Goal: Information Seeking & Learning: Find contact information

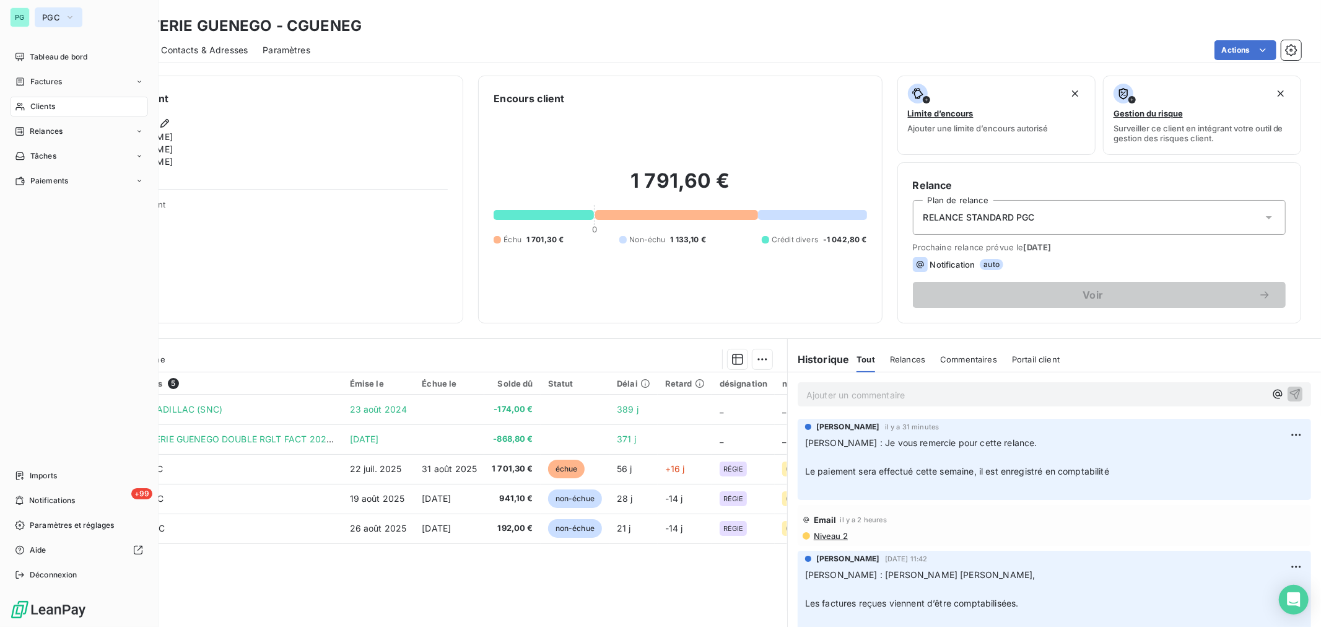
click at [72, 19] on icon "button" at bounding box center [70, 17] width 10 height 12
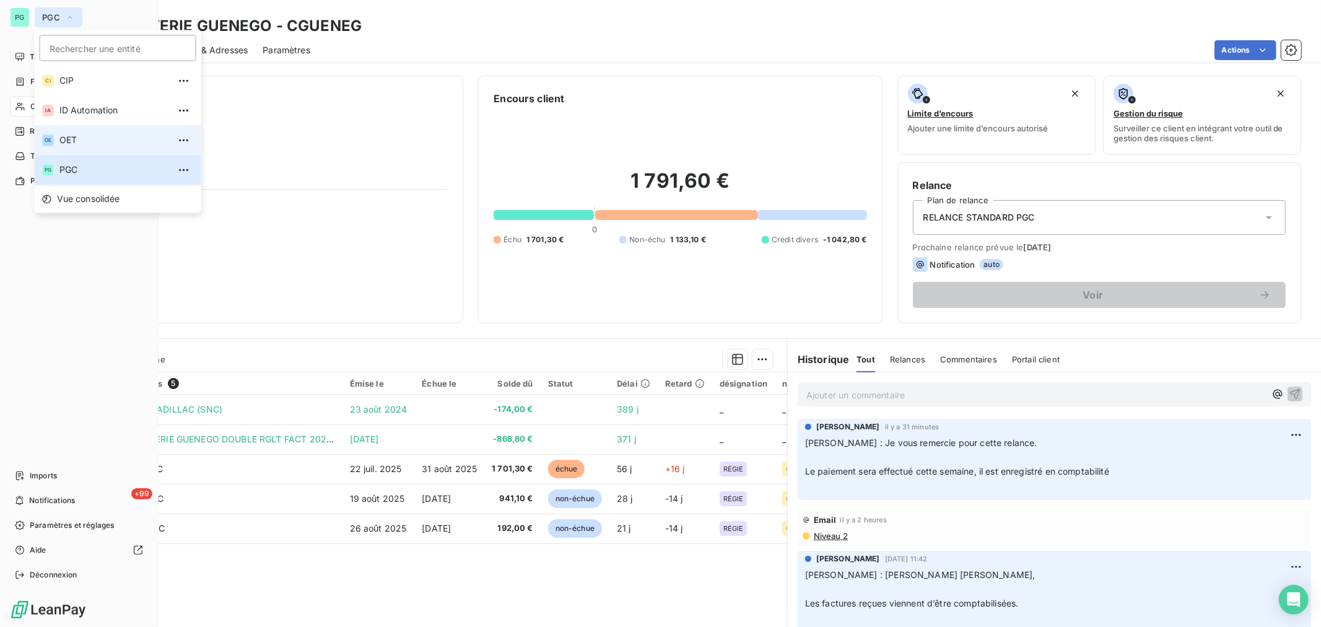
click at [84, 146] on li "OE OET" at bounding box center [118, 140] width 167 height 30
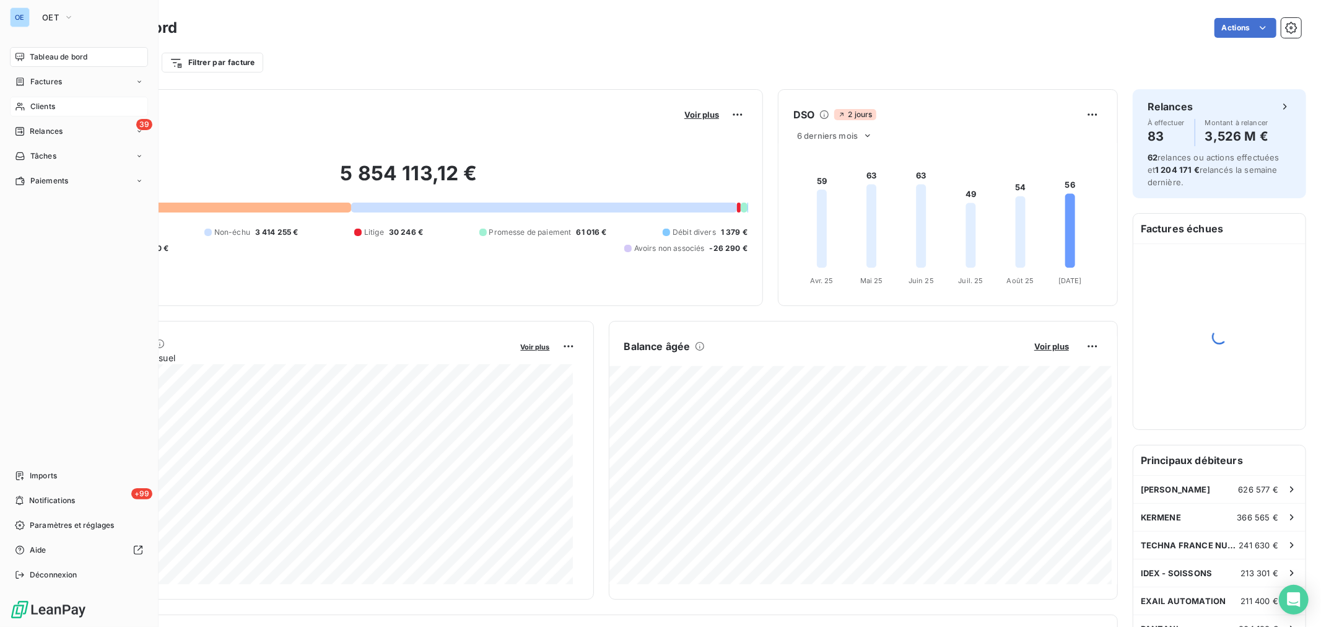
click at [56, 110] on div "Clients" at bounding box center [79, 107] width 138 height 20
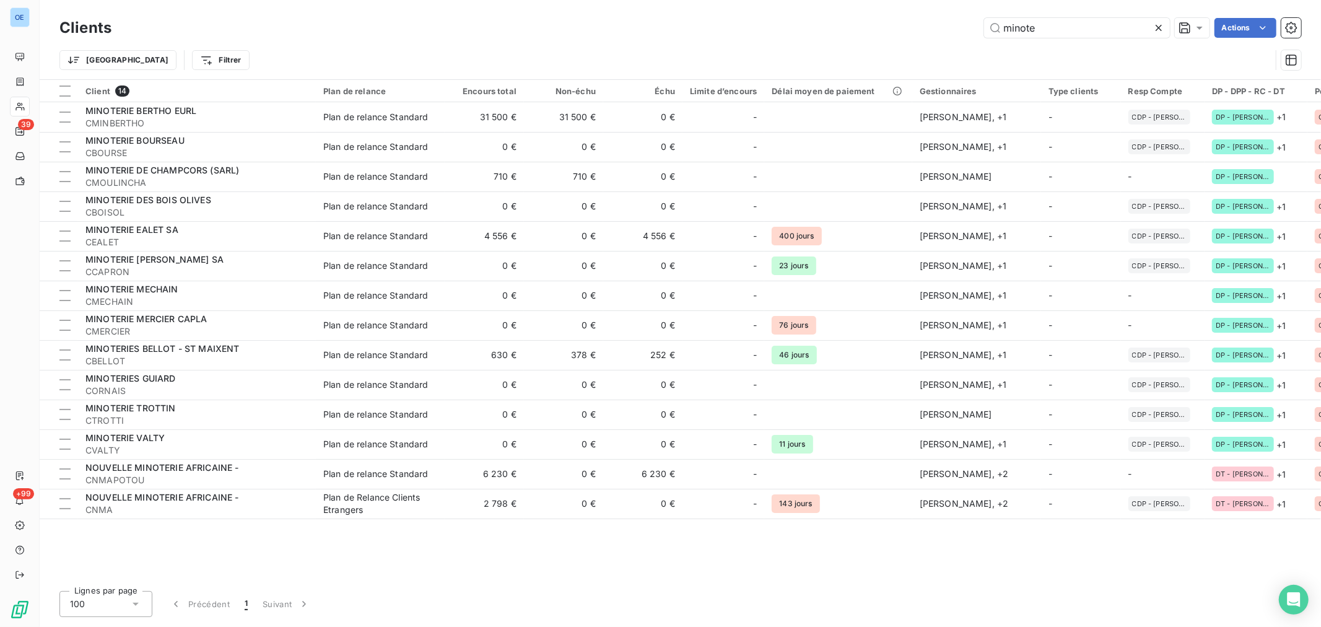
drag, startPoint x: 1066, startPoint y: 31, endPoint x: 978, endPoint y: 31, distance: 87.9
click at [978, 31] on div "minote Actions" at bounding box center [713, 28] width 1175 height 20
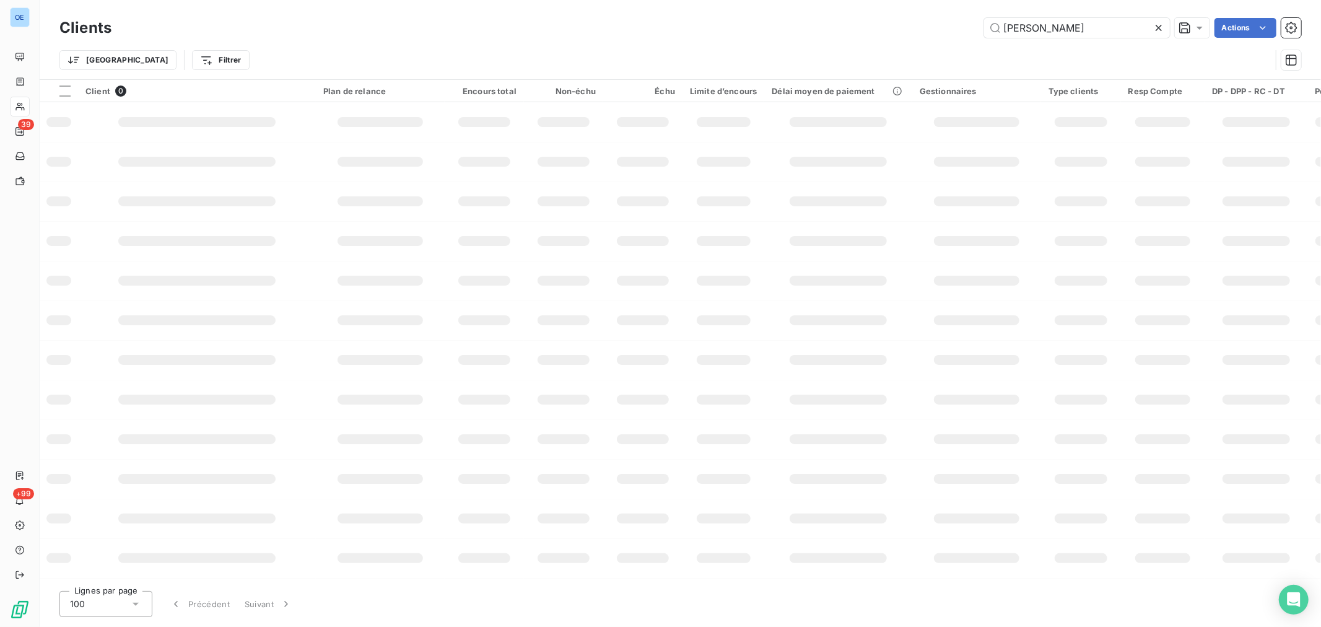
type input "[PERSON_NAME]"
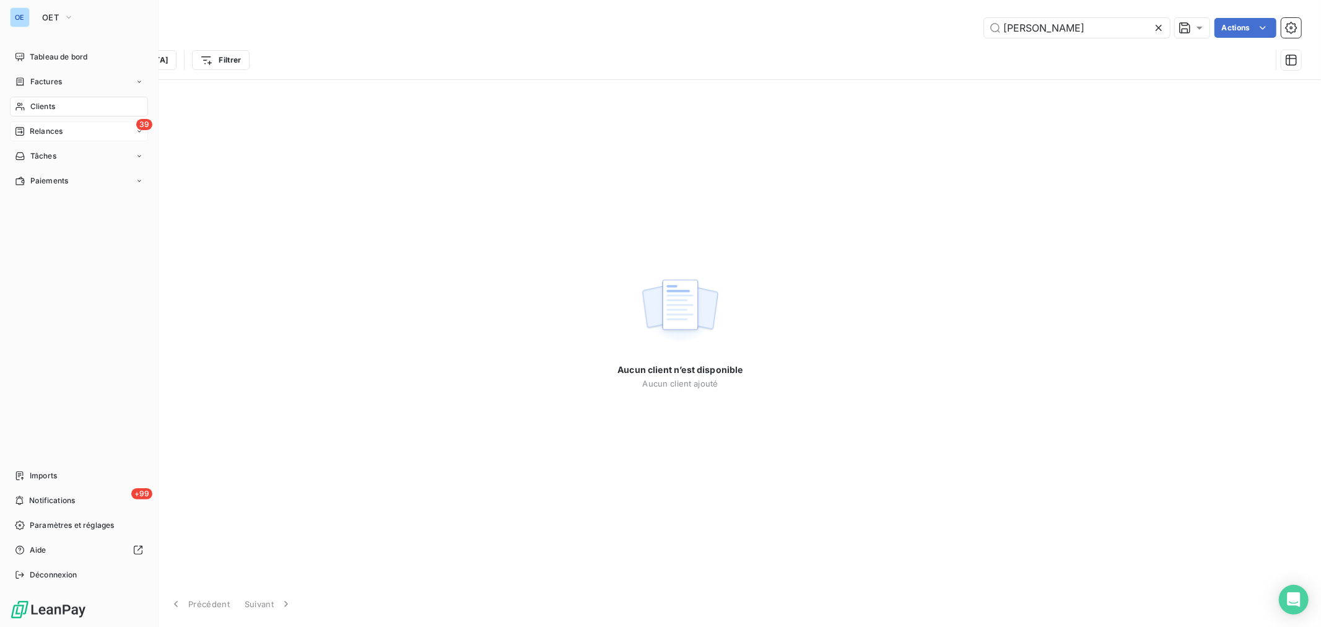
click at [61, 134] on span "Relances" at bounding box center [46, 131] width 33 height 11
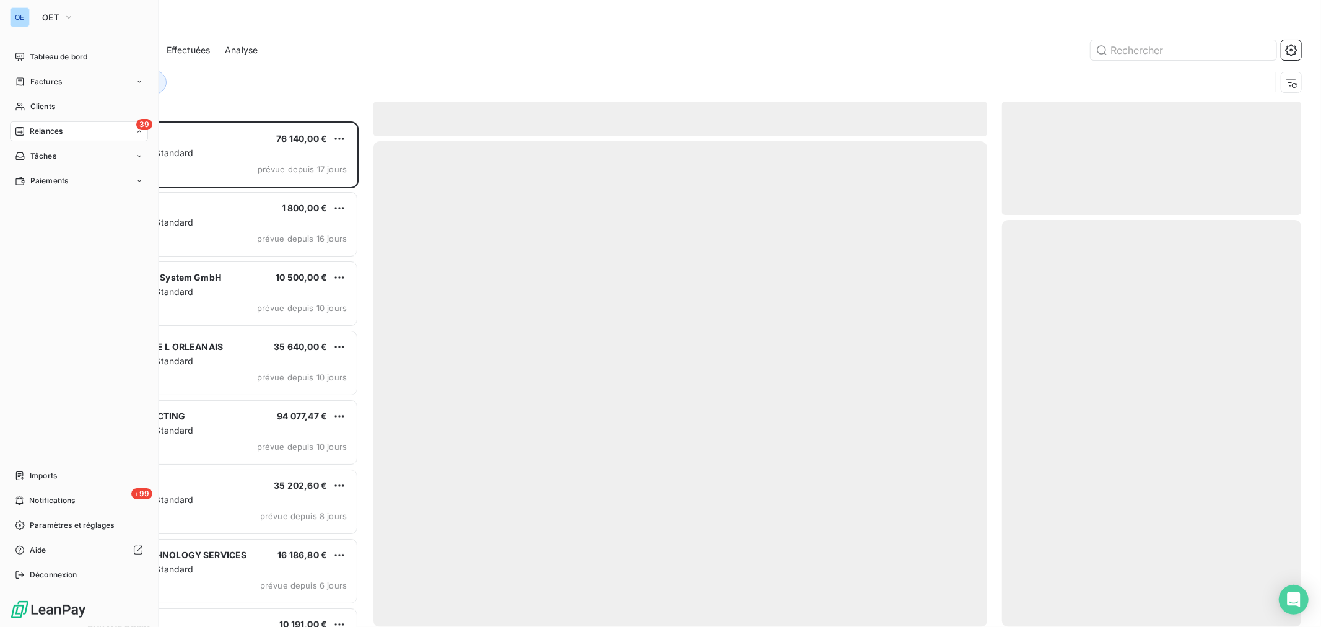
scroll to position [495, 289]
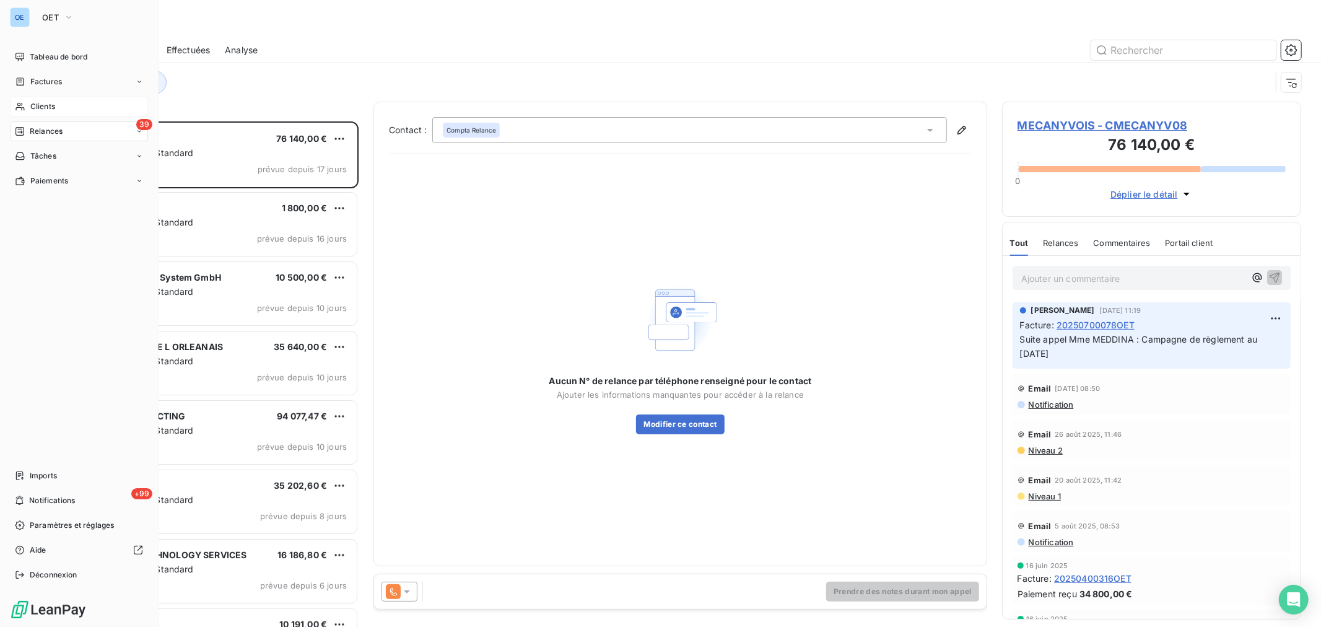
click at [62, 98] on div "Clients" at bounding box center [79, 107] width 138 height 20
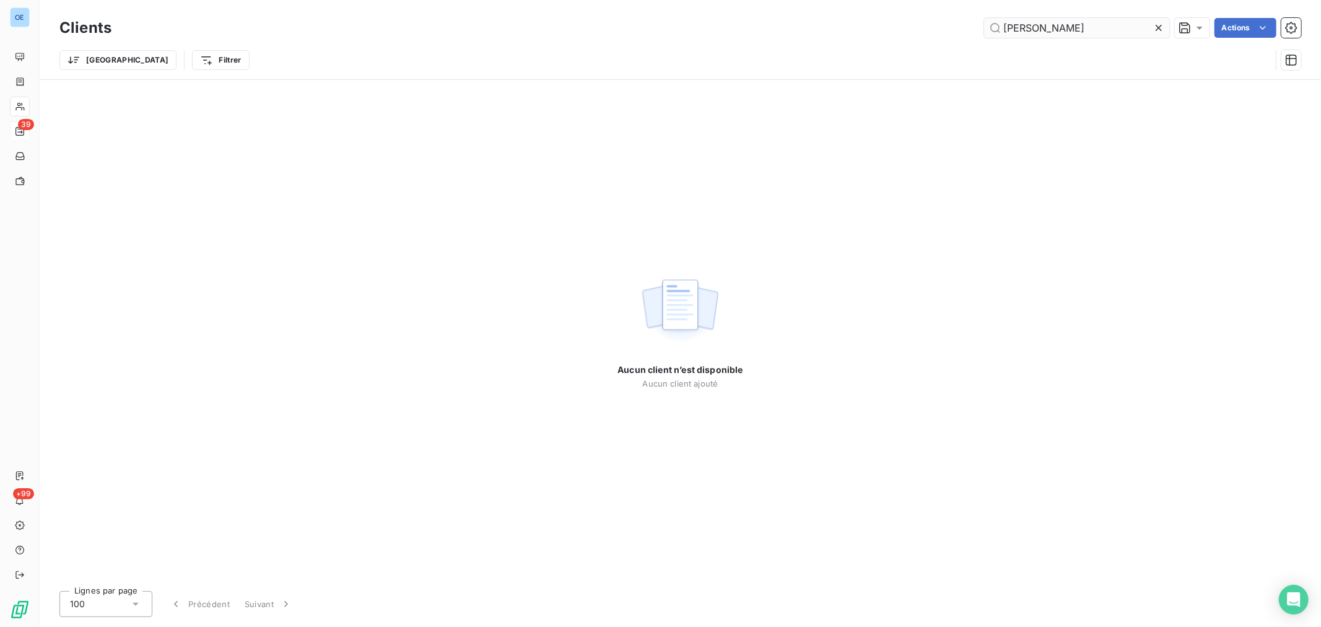
click at [1045, 28] on input "[PERSON_NAME]" at bounding box center [1077, 28] width 186 height 20
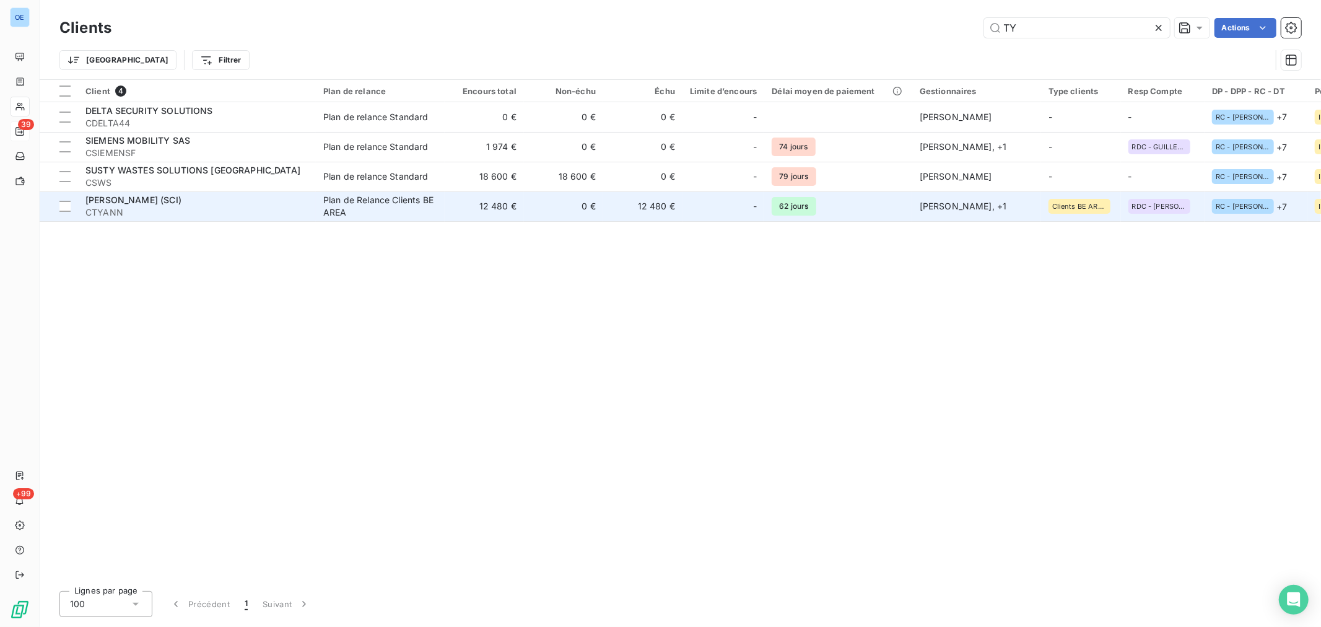
type input "TY"
click at [726, 202] on div "-" at bounding box center [723, 206] width 67 height 20
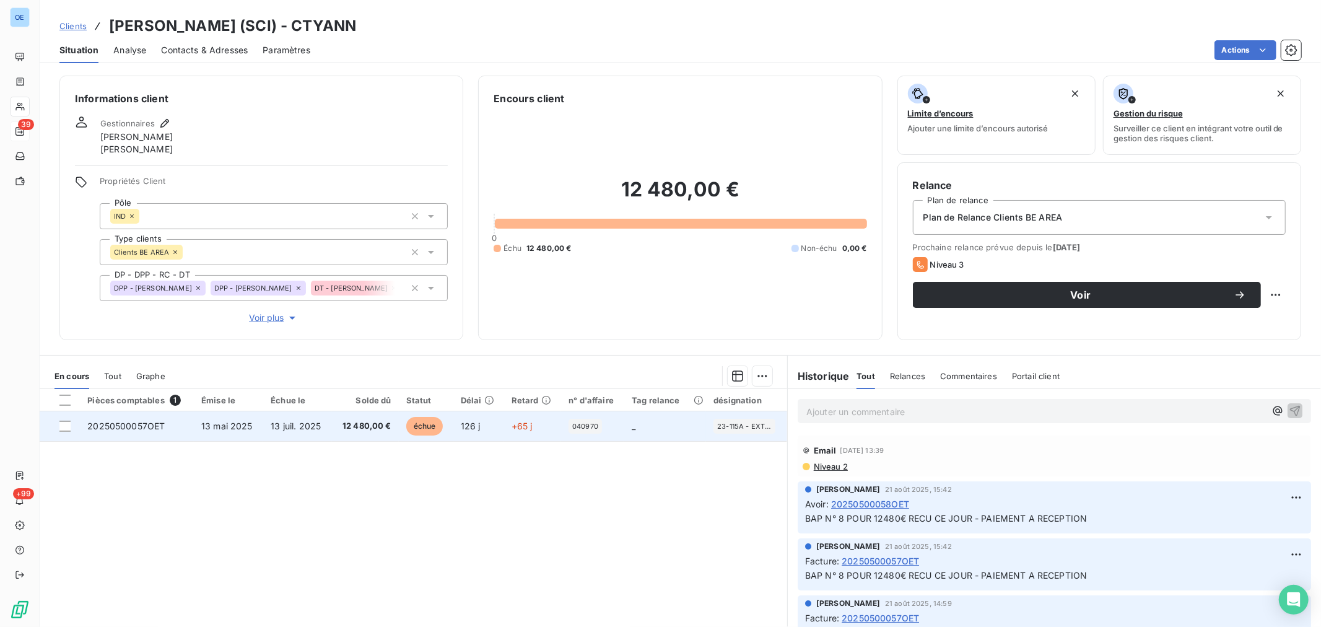
click at [215, 424] on span "13 mai 2025" at bounding box center [226, 425] width 51 height 11
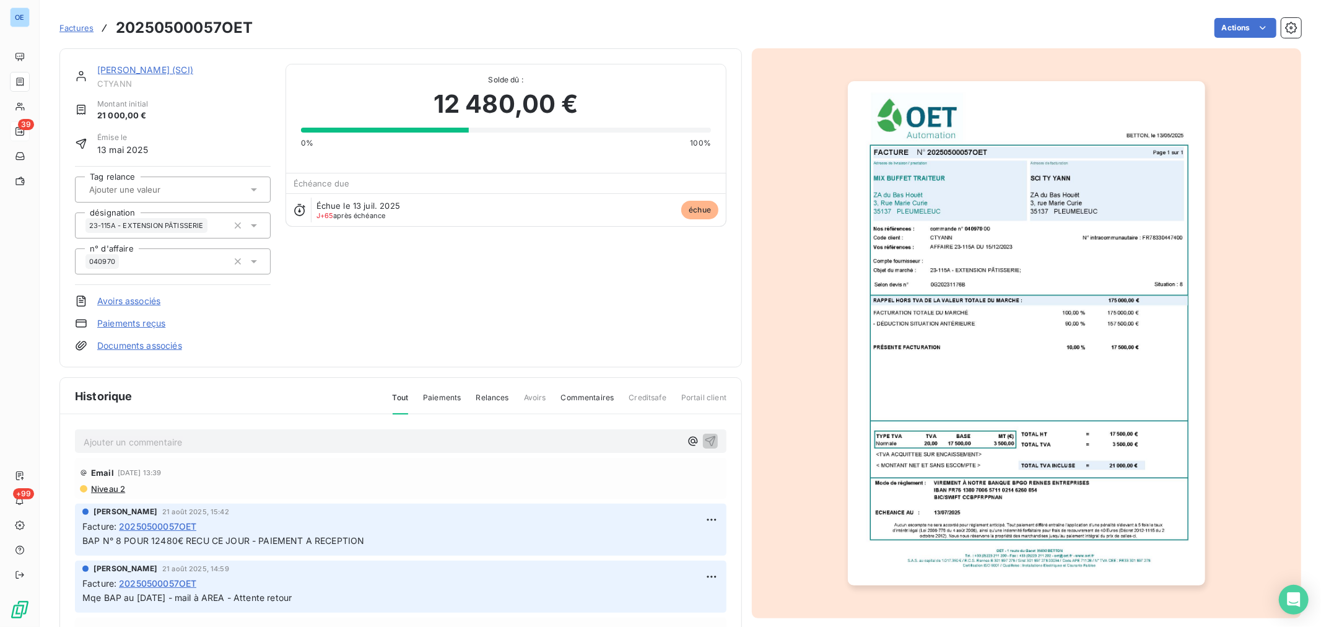
click at [125, 64] on link "[PERSON_NAME] (SCI)" at bounding box center [145, 69] width 96 height 11
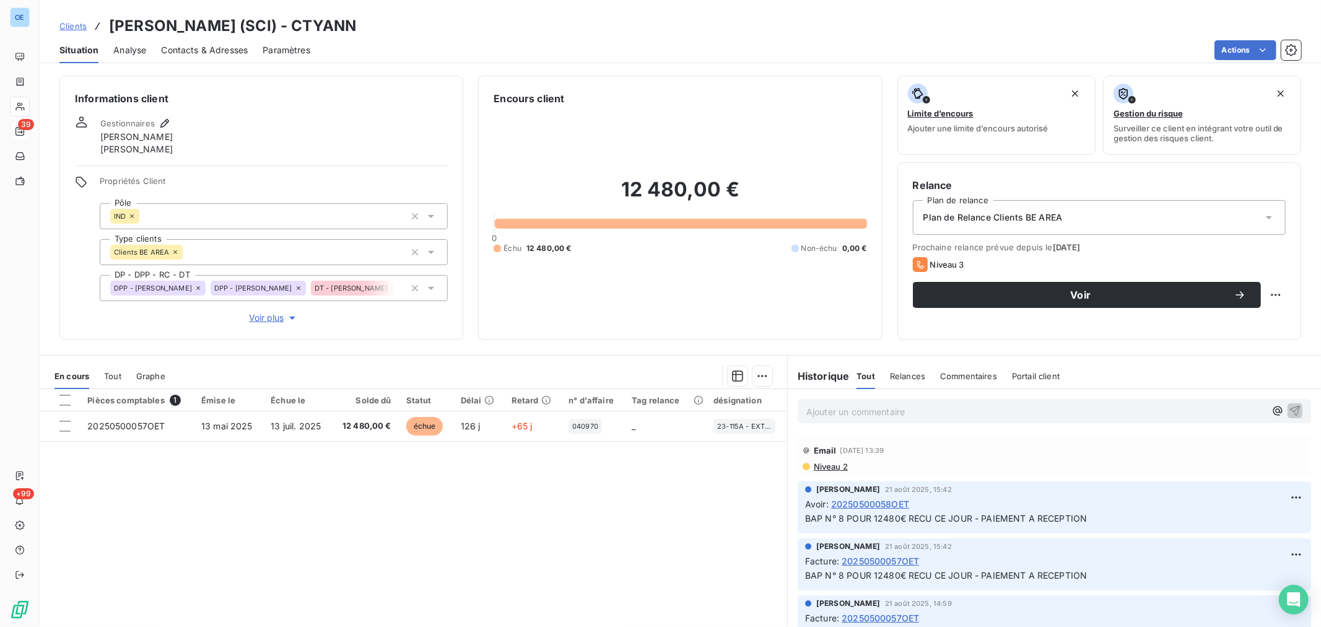
click at [218, 50] on span "Contacts & Adresses" at bounding box center [204, 50] width 87 height 12
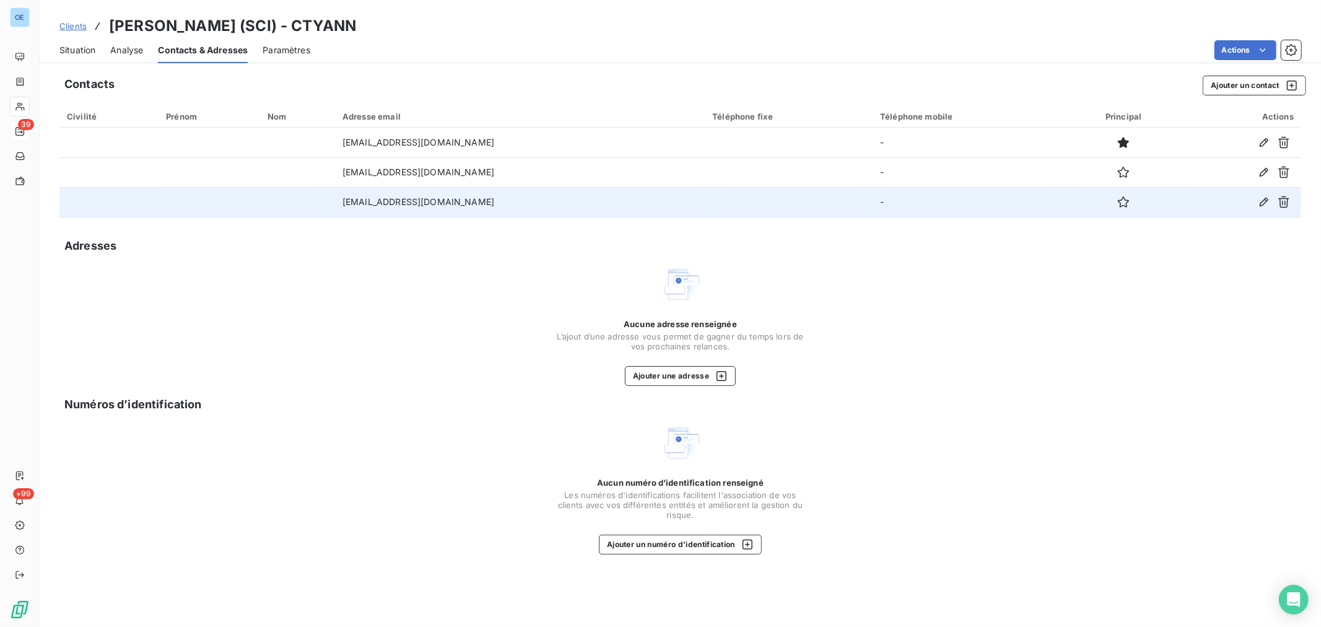
drag, startPoint x: 507, startPoint y: 199, endPoint x: 330, endPoint y: 202, distance: 176.5
click at [335, 202] on td "[EMAIL_ADDRESS][DOMAIN_NAME]" at bounding box center [520, 202] width 370 height 30
copy td "[EMAIL_ADDRESS][DOMAIN_NAME]"
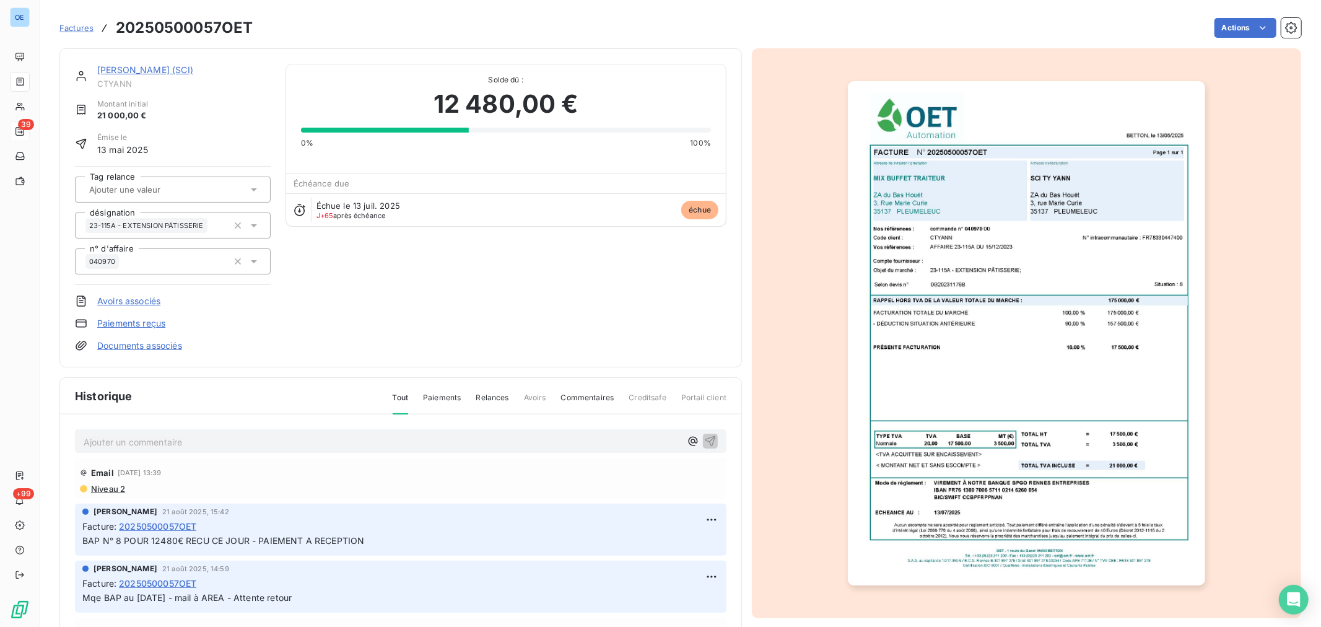
click at [311, 438] on p "Ajouter un commentaire ﻿" at bounding box center [382, 441] width 597 height 15
click at [704, 438] on icon "button" at bounding box center [710, 440] width 12 height 12
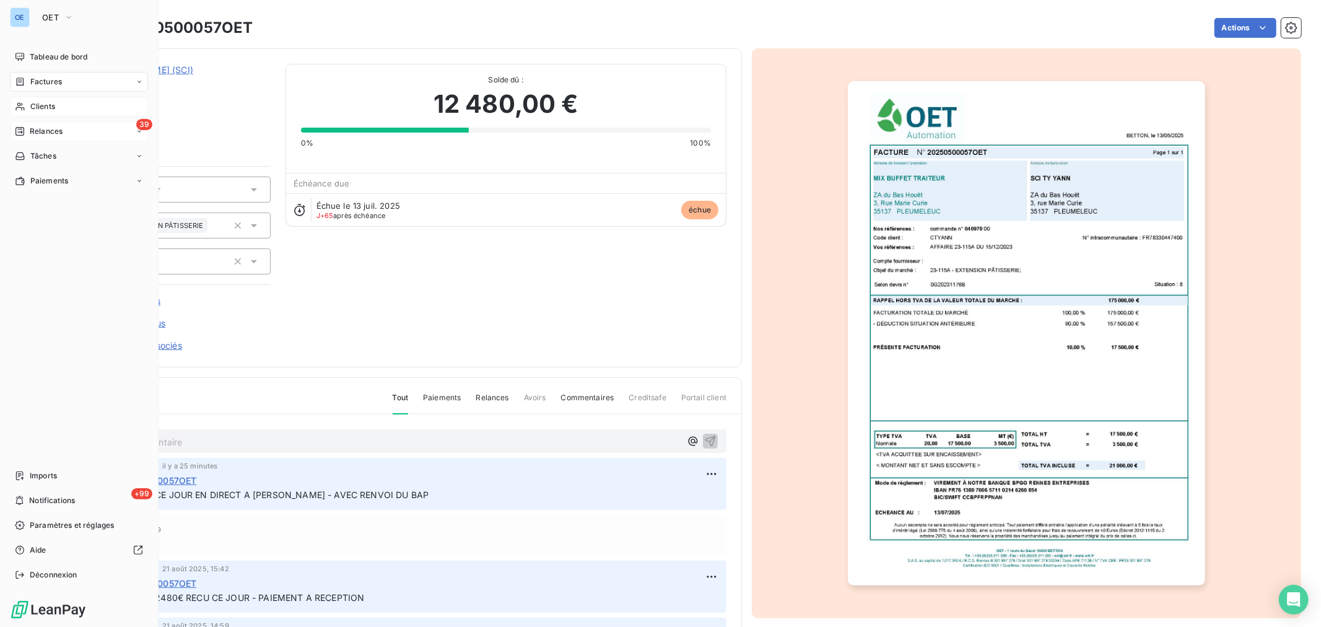
click at [45, 108] on span "Clients" at bounding box center [42, 106] width 25 height 11
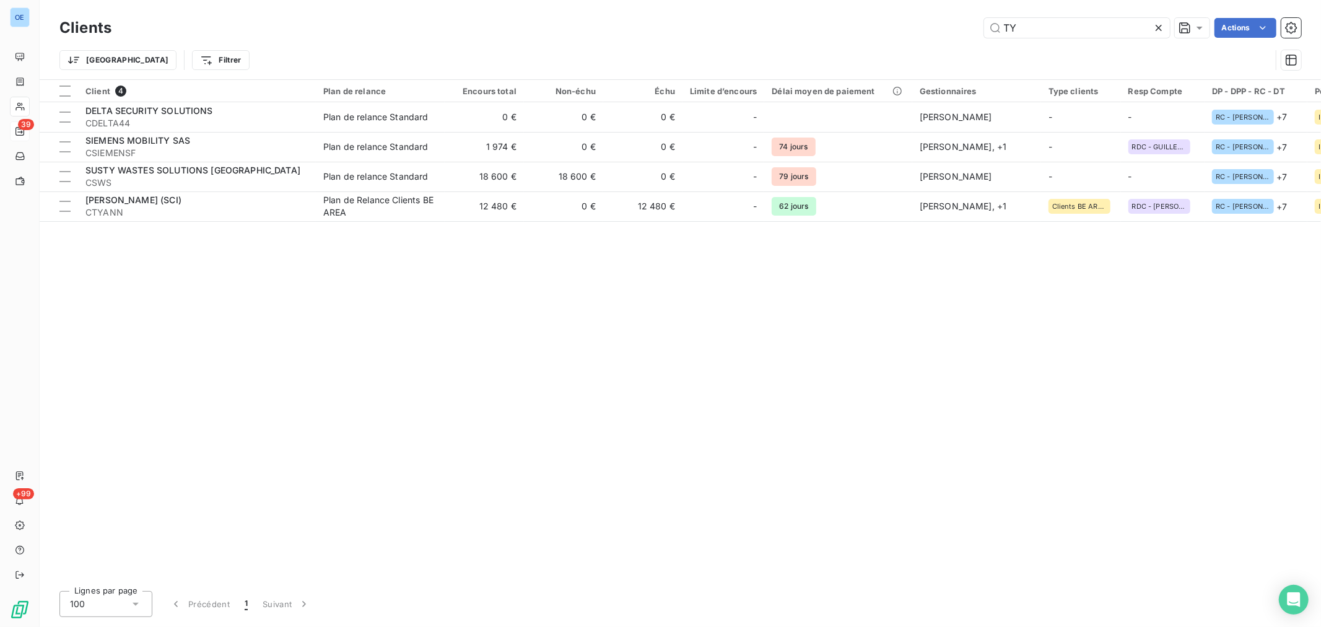
drag, startPoint x: 991, startPoint y: 28, endPoint x: 970, endPoint y: 28, distance: 21.1
click at [970, 28] on div "TY Actions" at bounding box center [713, 28] width 1175 height 20
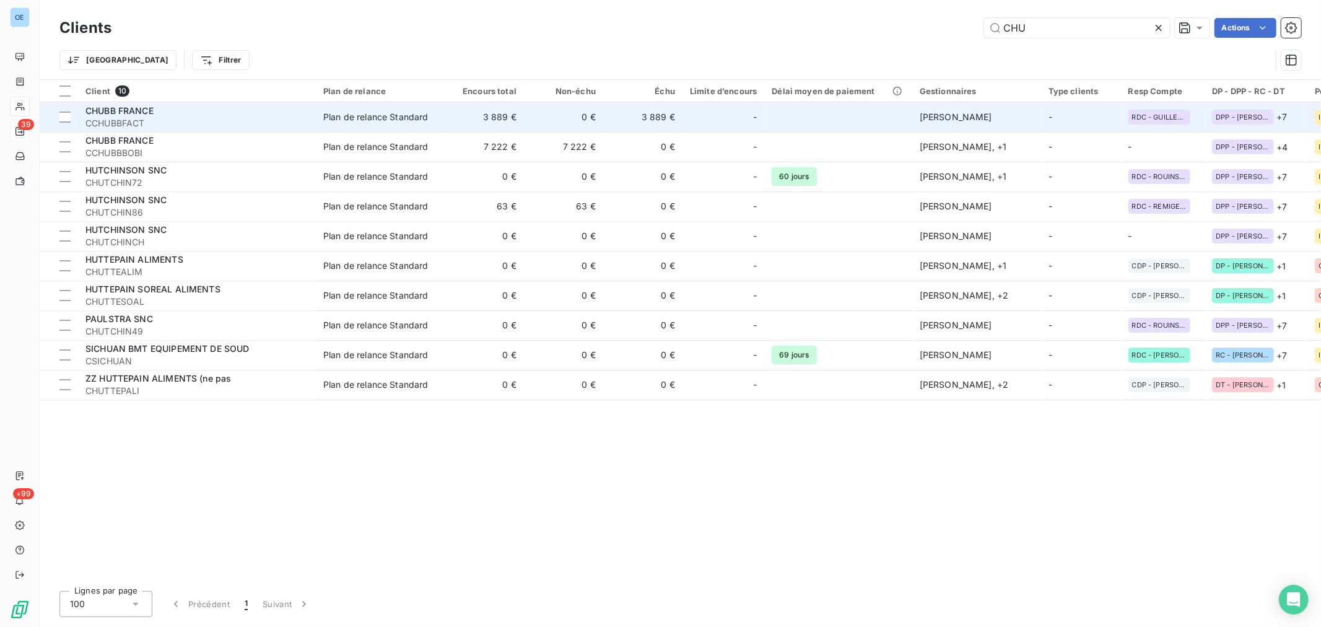
type input "CHU"
click at [679, 124] on td "3 889 €" at bounding box center [642, 117] width 79 height 30
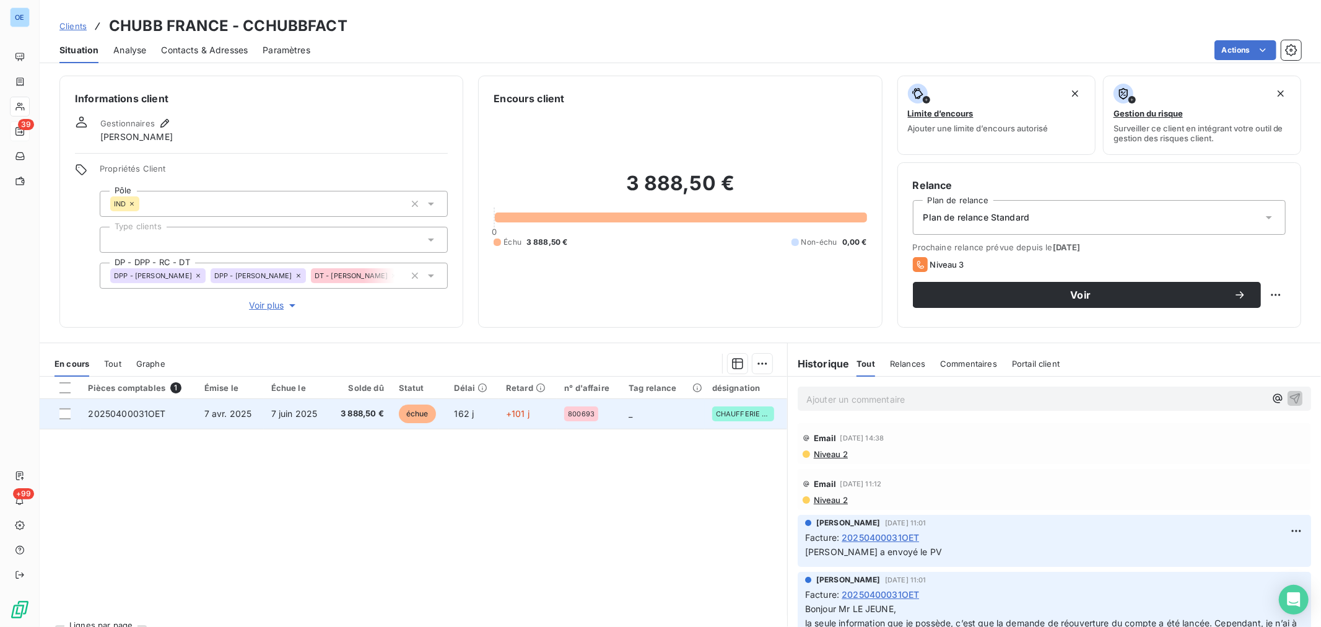
click at [533, 416] on td "+101 j" at bounding box center [527, 414] width 58 height 30
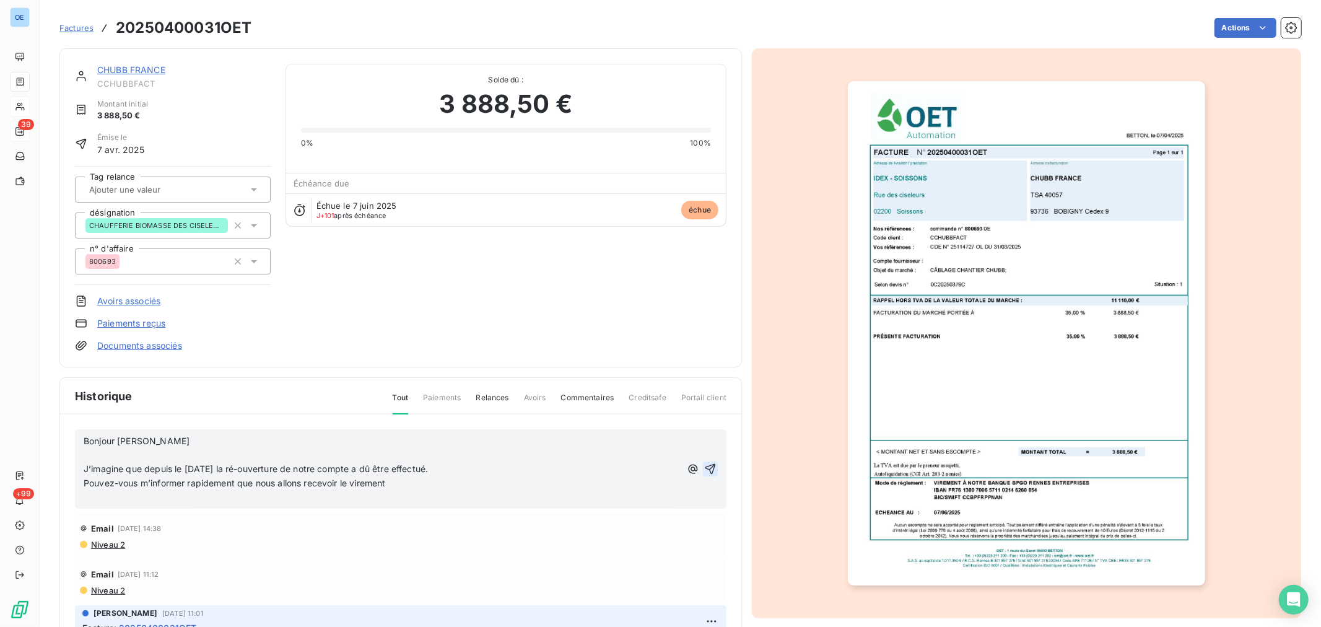
click at [704, 469] on icon "button" at bounding box center [710, 469] width 12 height 12
